Goal: Check status: Check status

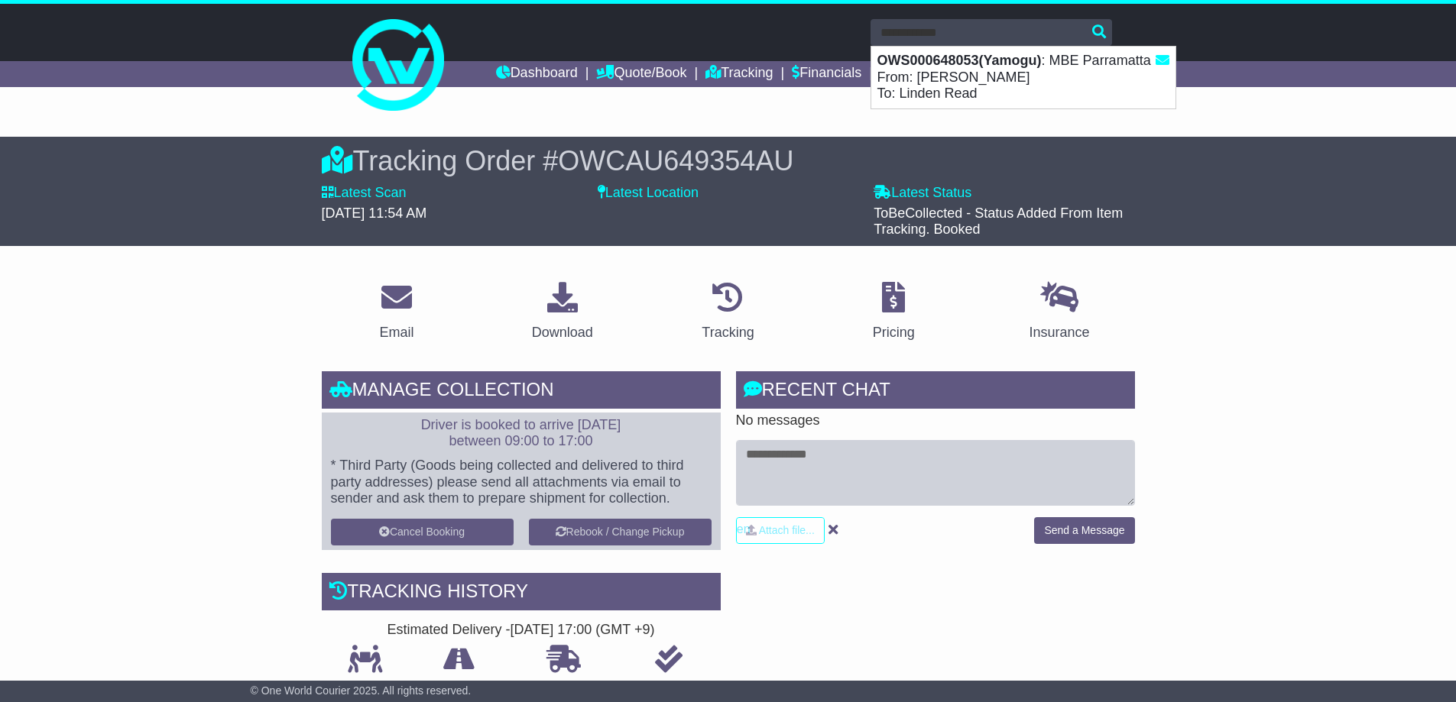
click at [923, 63] on strong "OWS000648053(Yamogu)" at bounding box center [959, 60] width 164 height 15
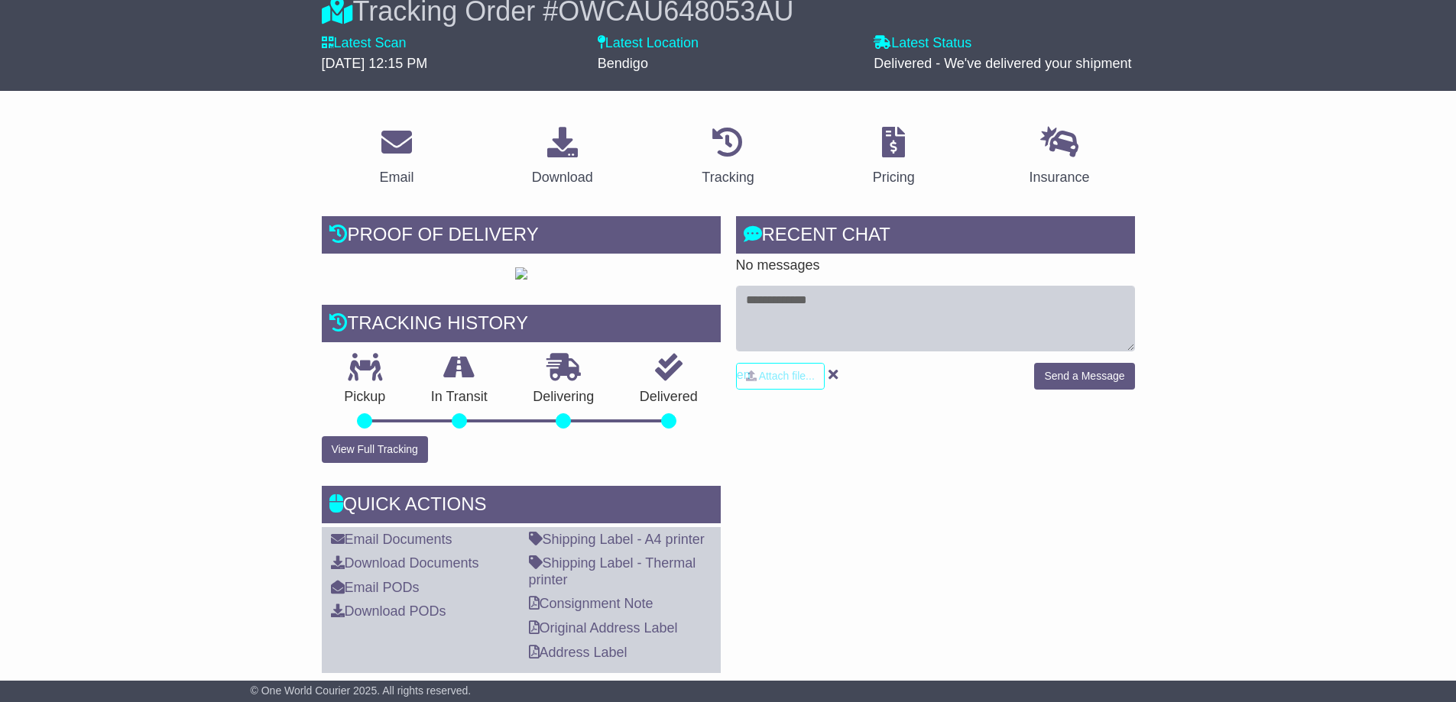
scroll to position [153, 0]
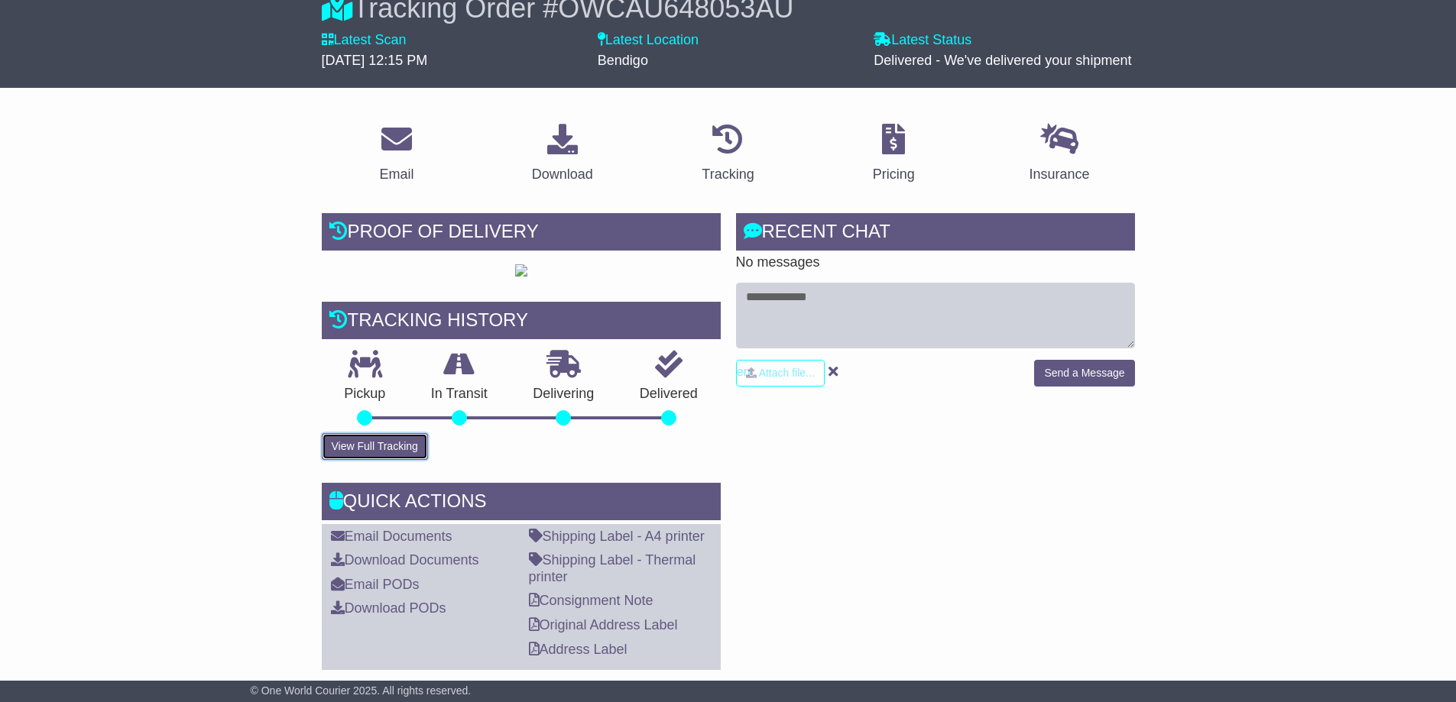
click at [350, 460] on button "View Full Tracking" at bounding box center [375, 446] width 106 height 27
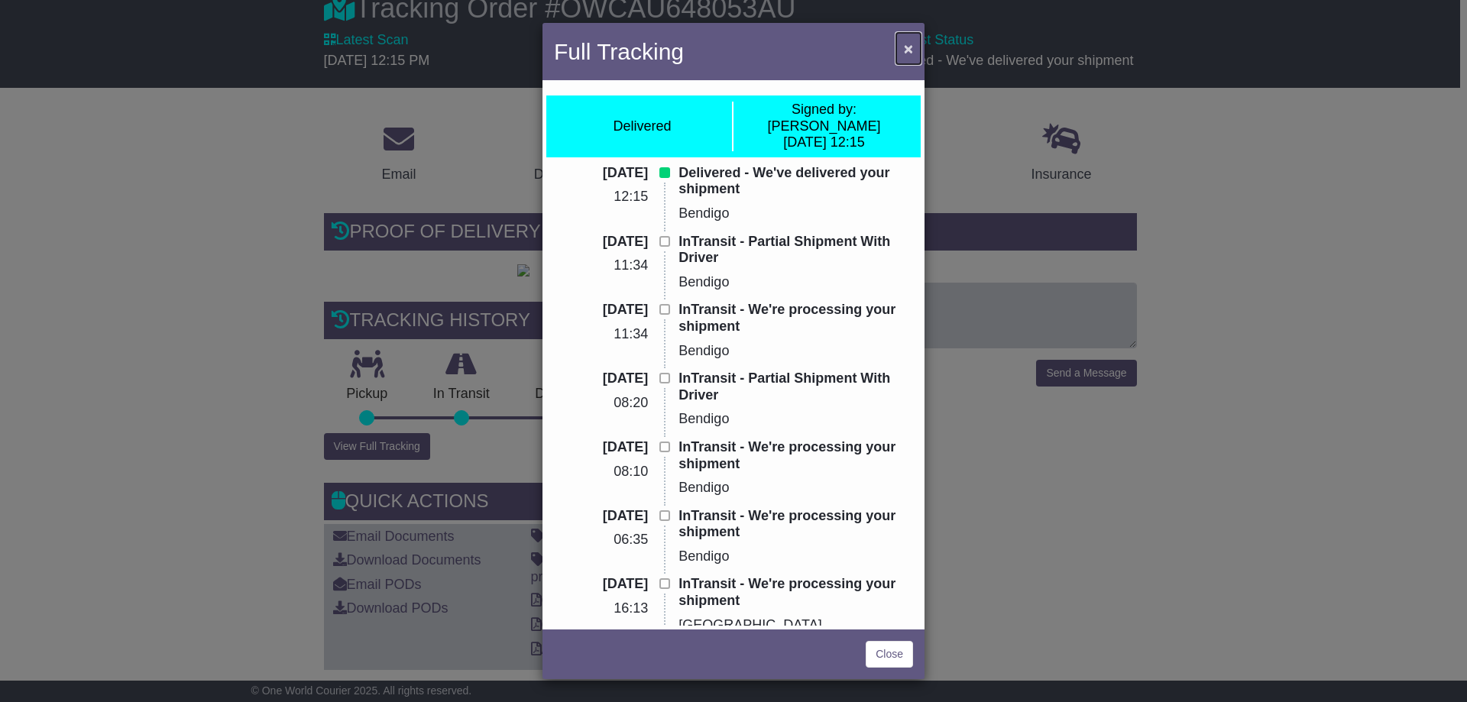
click at [904, 41] on span "×" at bounding box center [908, 49] width 9 height 18
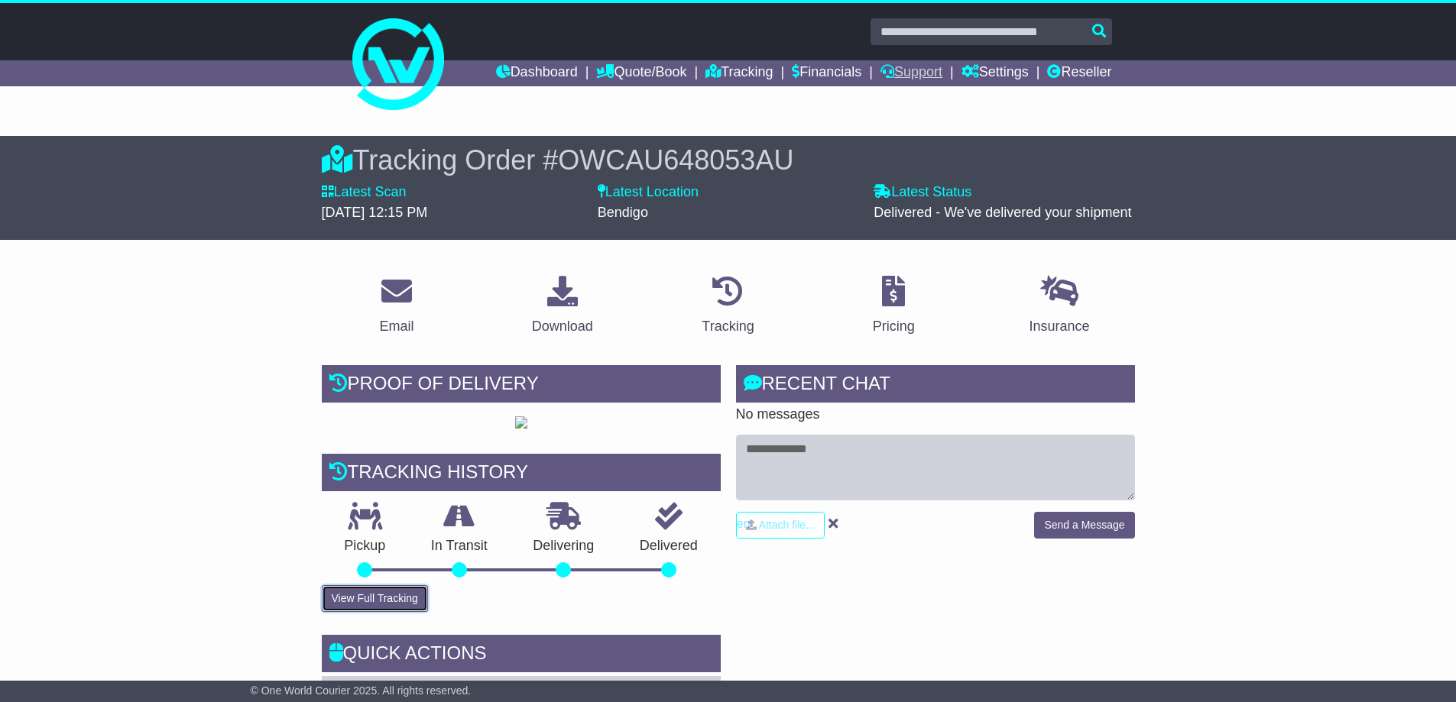
scroll to position [0, 0]
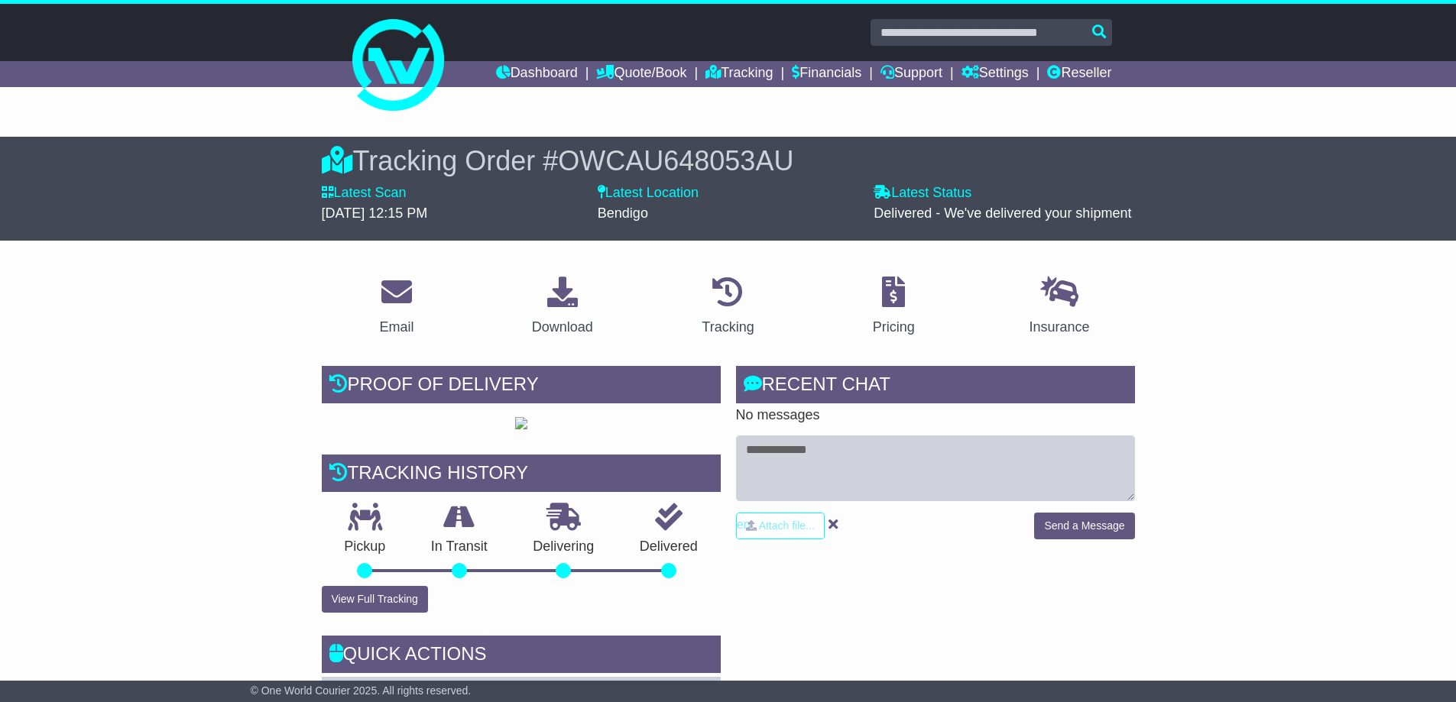
click at [930, 37] on input "text" at bounding box center [990, 32] width 241 height 27
paste input "**********"
type input "**********"
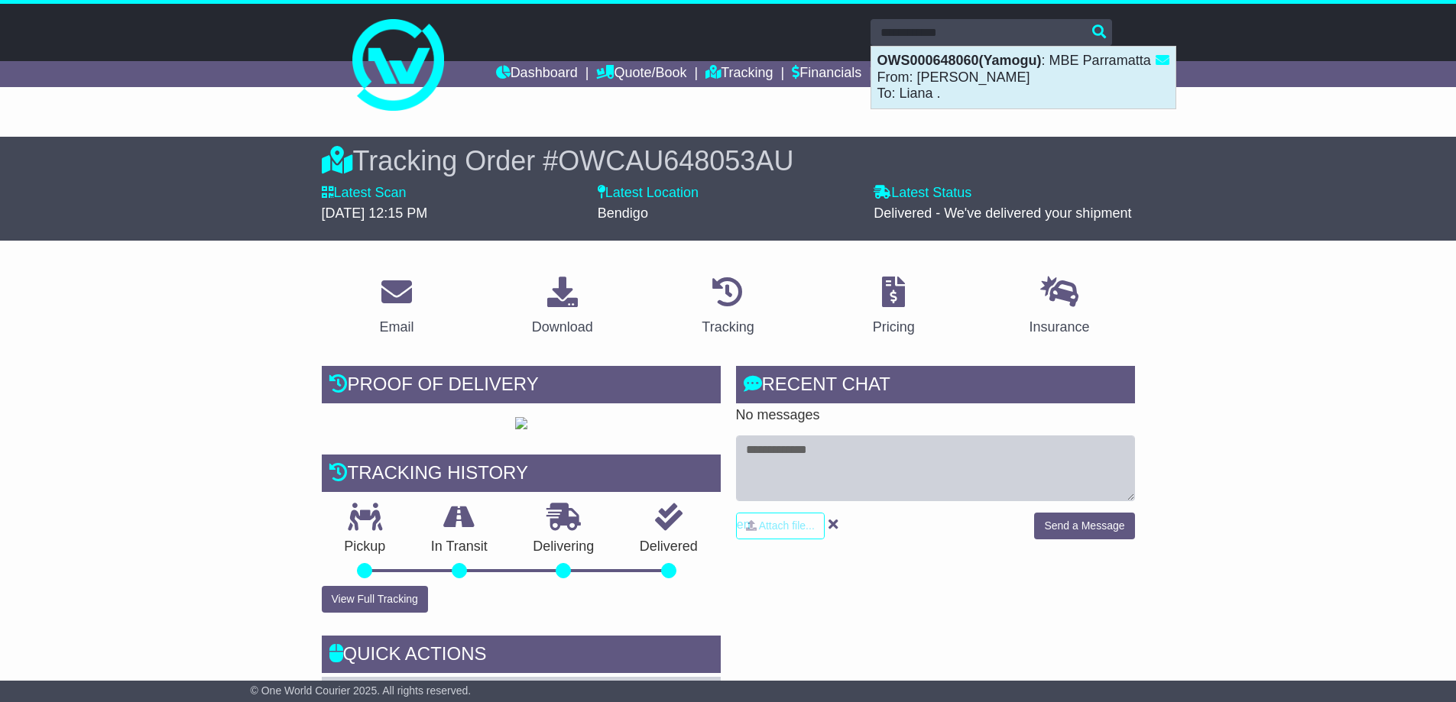
click at [939, 70] on div "OWS000648060(Yamogu) : MBE Parramatta From: Charles Batt To: Liana ." at bounding box center [1023, 78] width 304 height 62
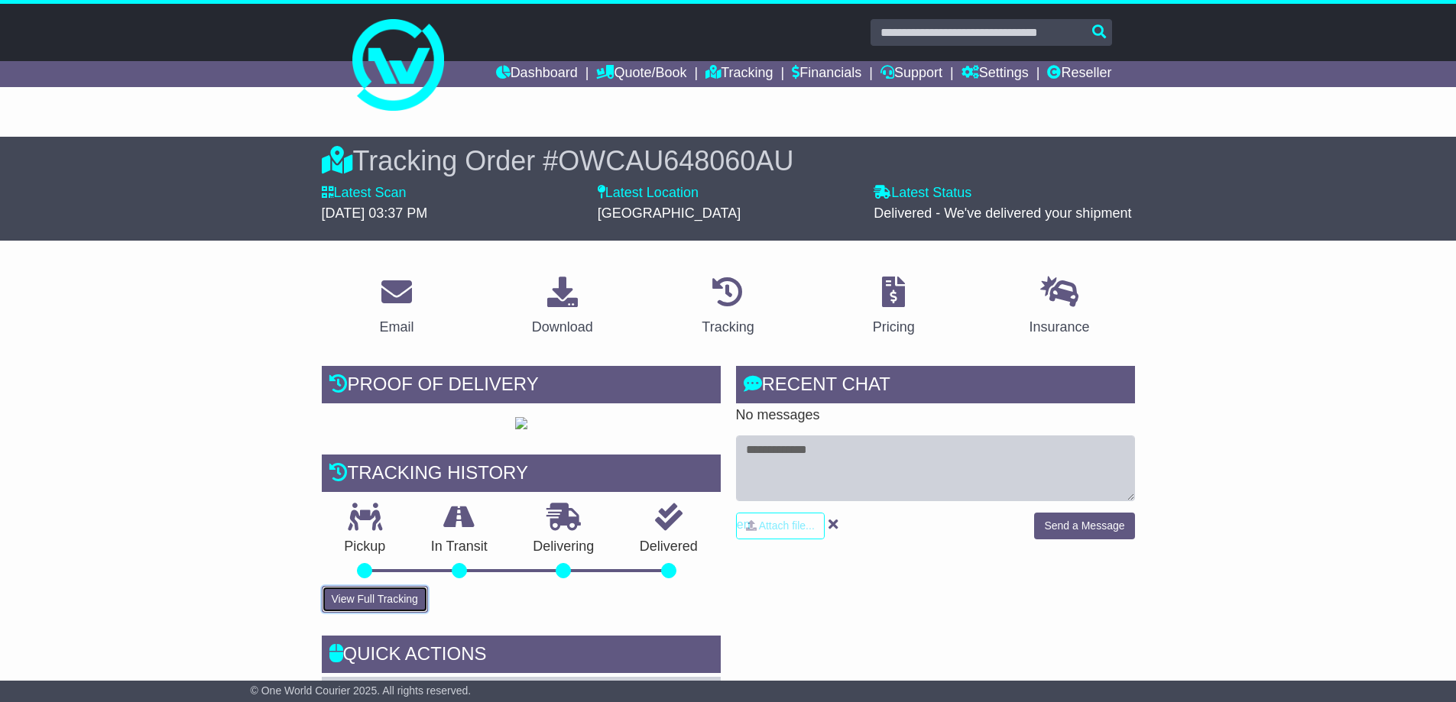
click at [401, 613] on button "View Full Tracking" at bounding box center [375, 599] width 106 height 27
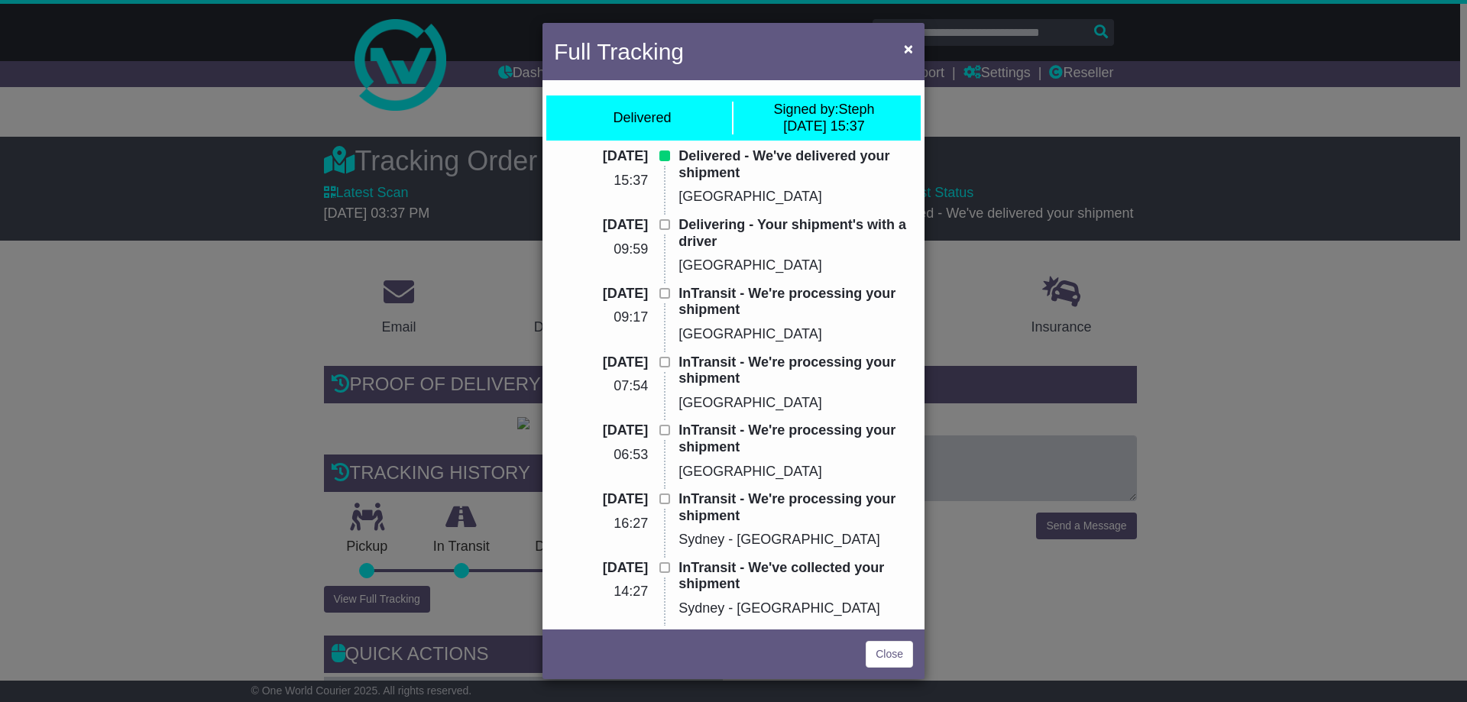
click at [316, 544] on div "Full Tracking × Delivered Signed by: Steph 19 Sep 2025 15:37 19 Sep 2025 15:37 …" at bounding box center [733, 351] width 1467 height 702
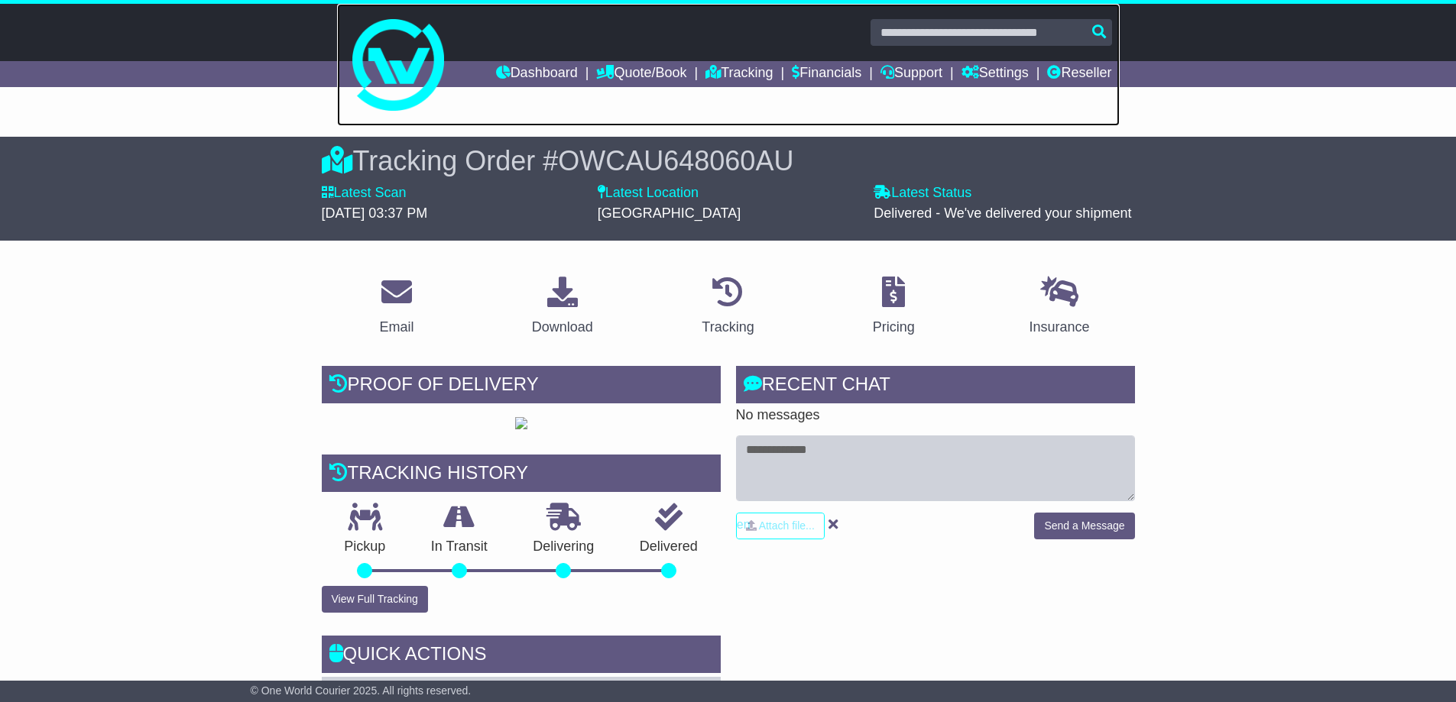
click at [540, 60] on link at bounding box center [728, 65] width 783 height 122
